Goal: Transaction & Acquisition: Purchase product/service

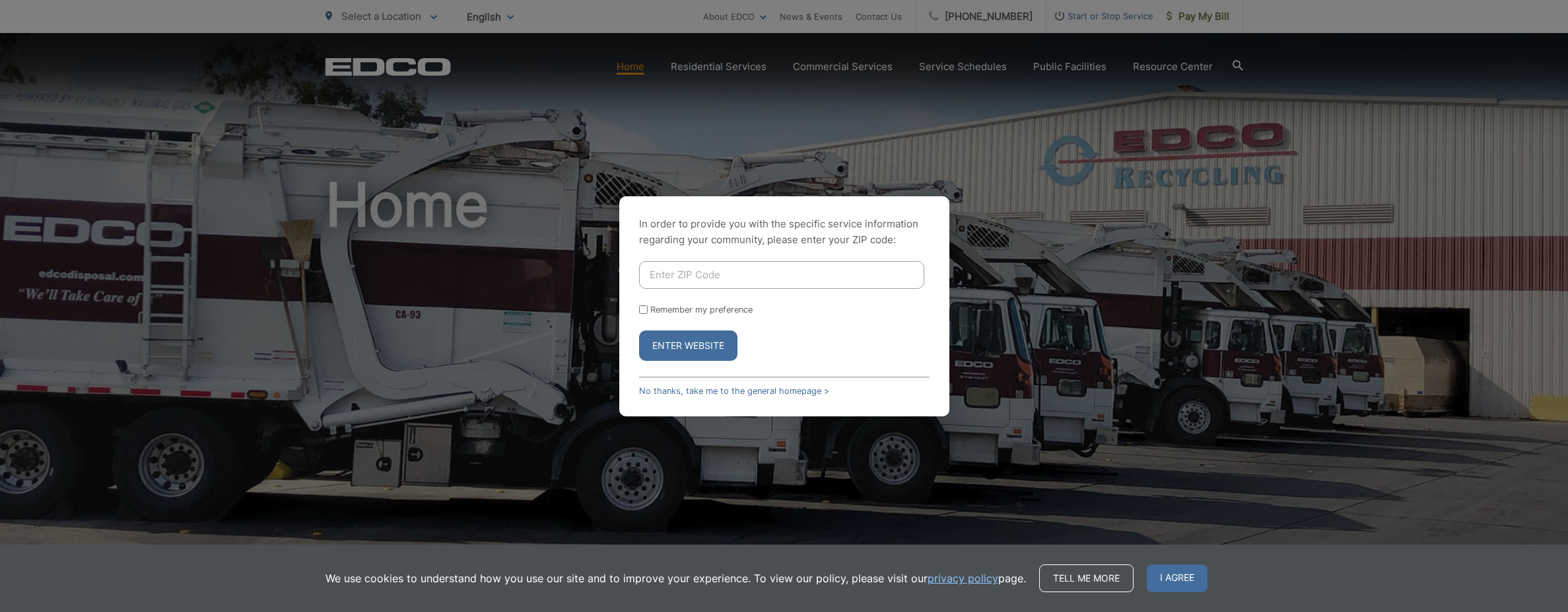
click at [718, 282] on input "Enter ZIP Code" at bounding box center [781, 274] width 285 height 27
type input "92113"
drag, startPoint x: 638, startPoint y: 305, endPoint x: 656, endPoint y: 322, distance: 24.8
click at [639, 305] on input "Remember my preference" at bounding box center [643, 309] width 8 height 8
checkbox input "true"
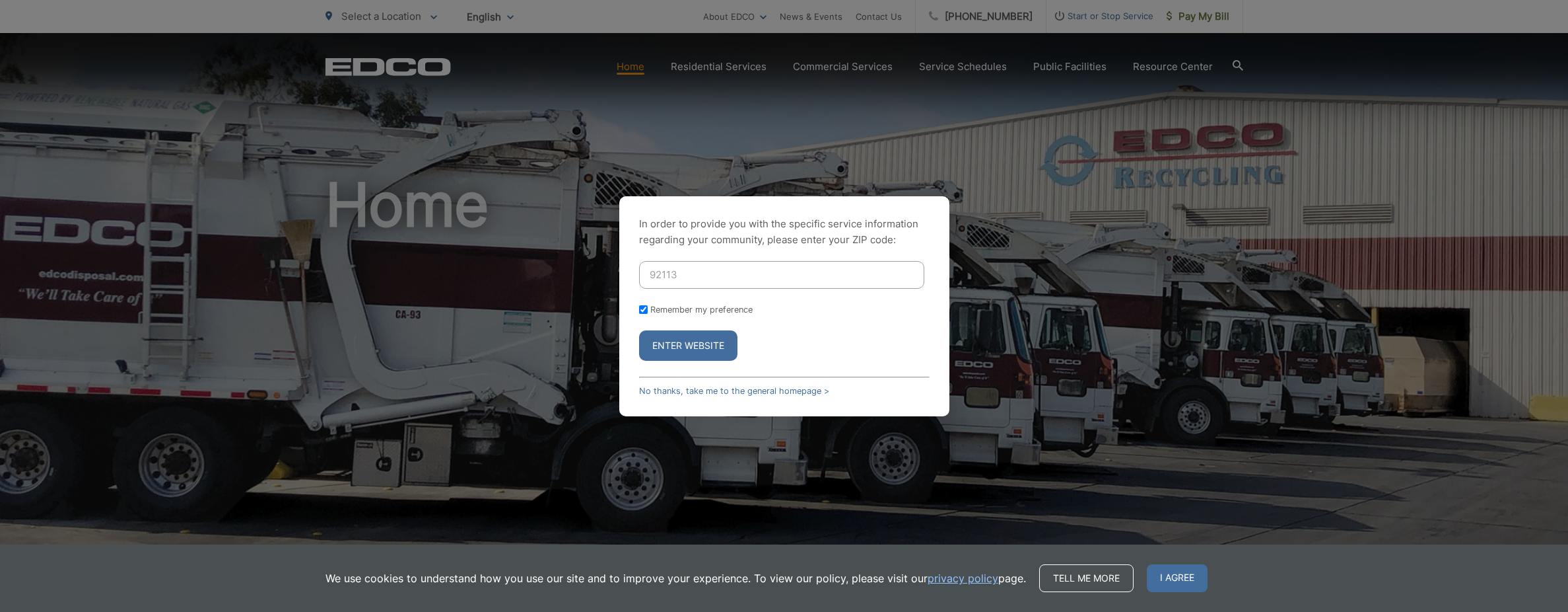
drag, startPoint x: 691, startPoint y: 361, endPoint x: 718, endPoint y: 362, distance: 27.0
click at [691, 361] on div "In order to provide you with the specific service information regarding your co…" at bounding box center [784, 306] width 330 height 220
click at [703, 351] on button "Enter Website" at bounding box center [688, 345] width 98 height 30
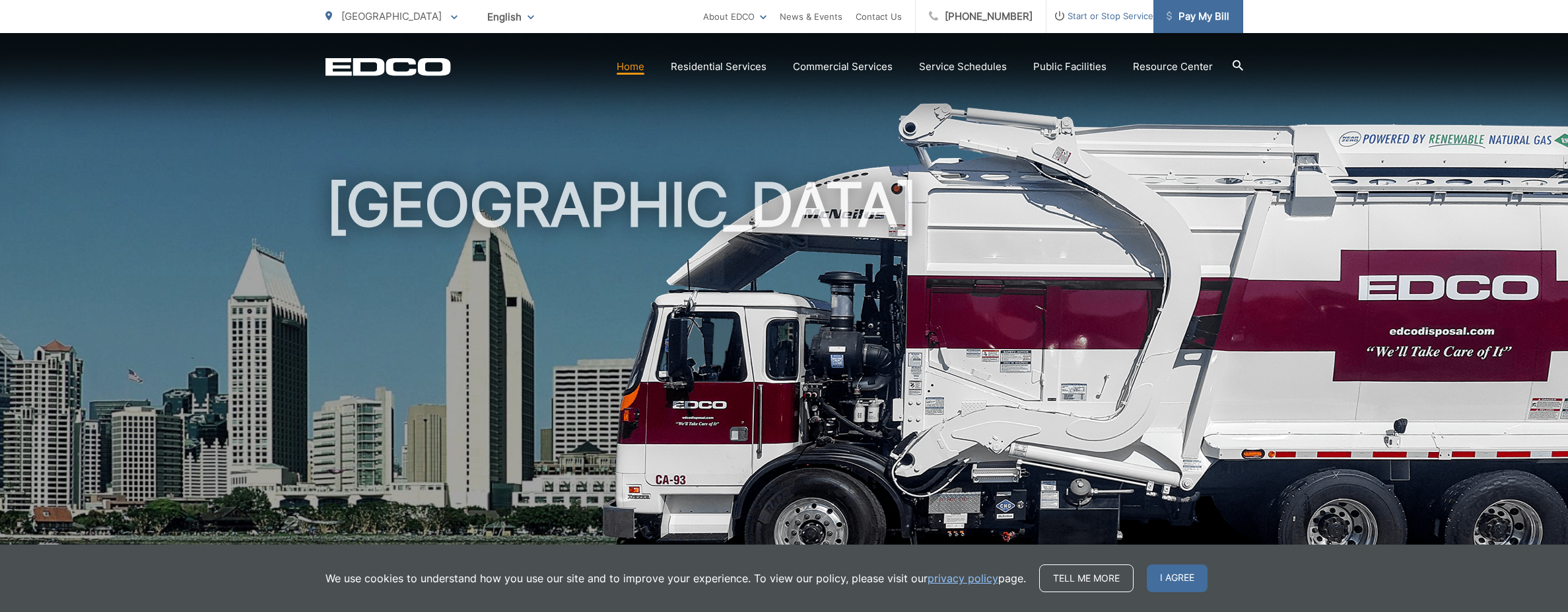
click at [1186, 22] on span "Pay My Bill" at bounding box center [1198, 16] width 62 height 16
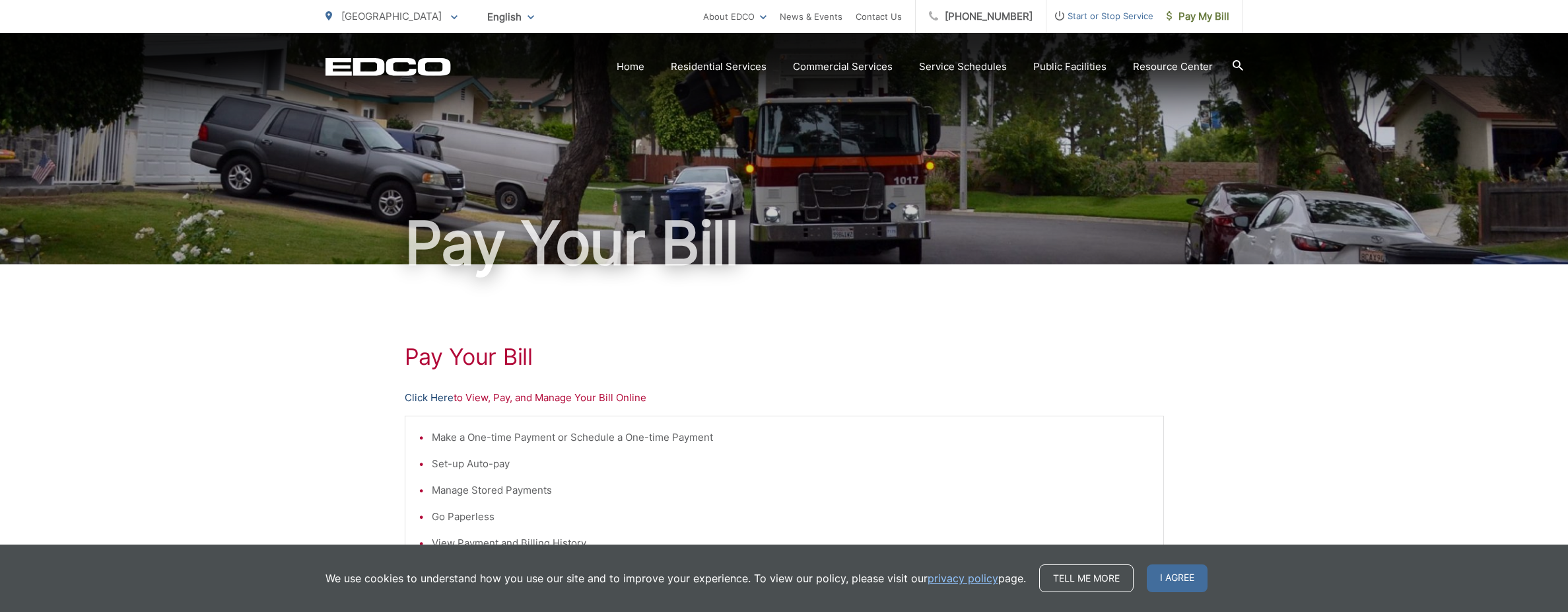
click at [423, 395] on link "Click Here" at bounding box center [429, 397] width 49 height 16
